Goal: Task Accomplishment & Management: Manage account settings

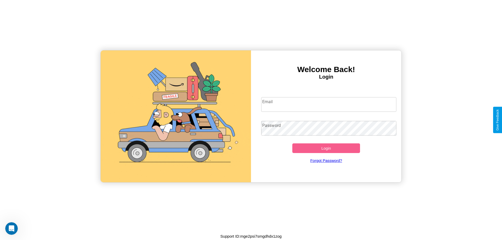
click at [329, 104] on input "Email" at bounding box center [329, 104] width 136 height 15
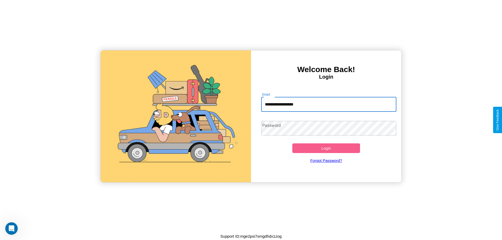
type input "**********"
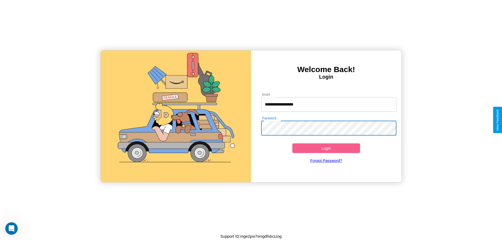
click at [326, 148] on button "Login" at bounding box center [326, 149] width 68 height 10
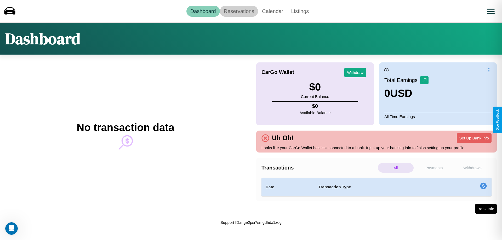
click at [239, 11] on link "Reservations" at bounding box center [239, 11] width 38 height 11
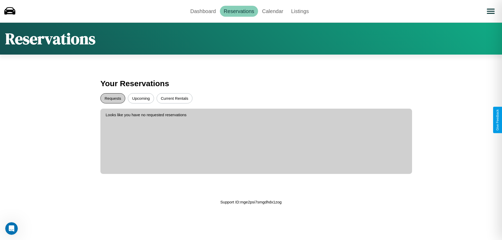
click at [113, 98] on button "Requests" at bounding box center [112, 98] width 25 height 10
click at [174, 98] on button "Current Rentals" at bounding box center [175, 98] width 36 height 10
